Goal: Transaction & Acquisition: Purchase product/service

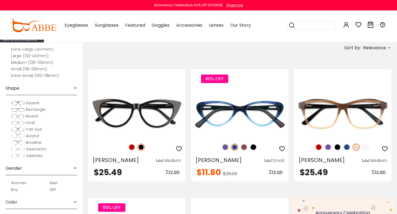
click at [25, 129] on img at bounding box center [18, 130] width 14 height 6
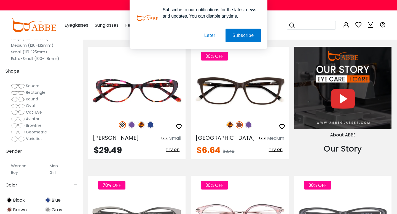
scroll to position [552, 0]
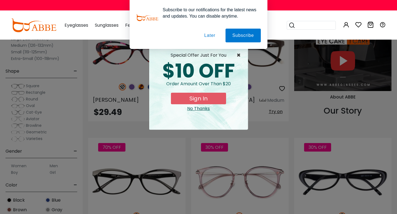
click at [237, 56] on span "×" at bounding box center [239, 55] width 7 height 7
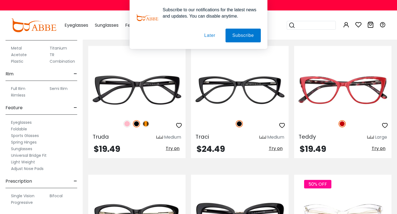
scroll to position [276, 0]
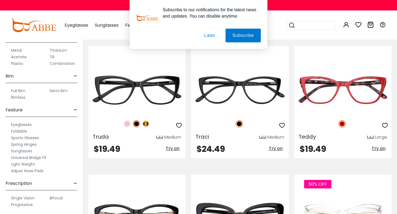
click at [27, 170] on label "Adjust Nose Pads" at bounding box center [27, 171] width 33 height 7
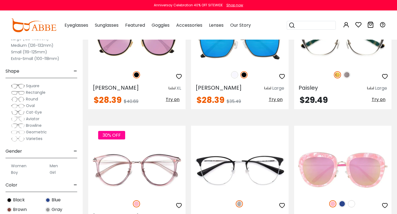
scroll to position [207, 0]
